Goal: Task Accomplishment & Management: Manage account settings

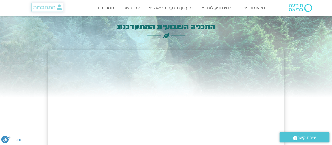
click at [41, 7] on span "התחברות" at bounding box center [44, 7] width 22 height 6
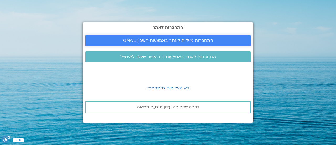
click at [172, 40] on span "התחברות מיידית לאתר באמצעות חשבון GMAIL" at bounding box center [168, 40] width 90 height 5
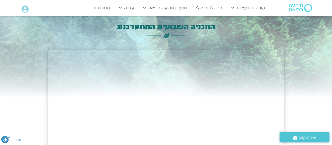
click at [25, 10] on icon at bounding box center [25, 9] width 7 height 7
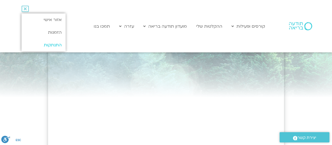
click at [46, 43] on link "התנתקות" at bounding box center [44, 45] width 44 height 13
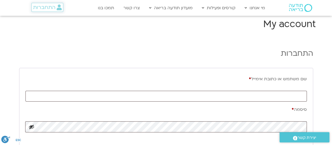
click at [50, 5] on span "התחברות" at bounding box center [44, 7] width 22 height 6
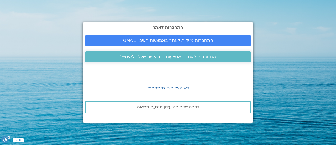
click at [146, 57] on span "התחברות לאתר באמצעות קוד אשר יישלח לאימייל" at bounding box center [167, 56] width 95 height 5
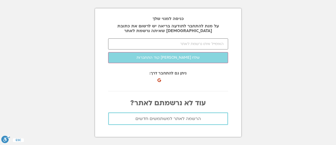
click at [85, 29] on section "כניסה למנוי שלך על מנת להתחבר לתודעה בריאה יש לרשום את כתובת [DEMOGRAPHIC_DATA]…" at bounding box center [168, 72] width 336 height 145
